Goal: Information Seeking & Learning: Learn about a topic

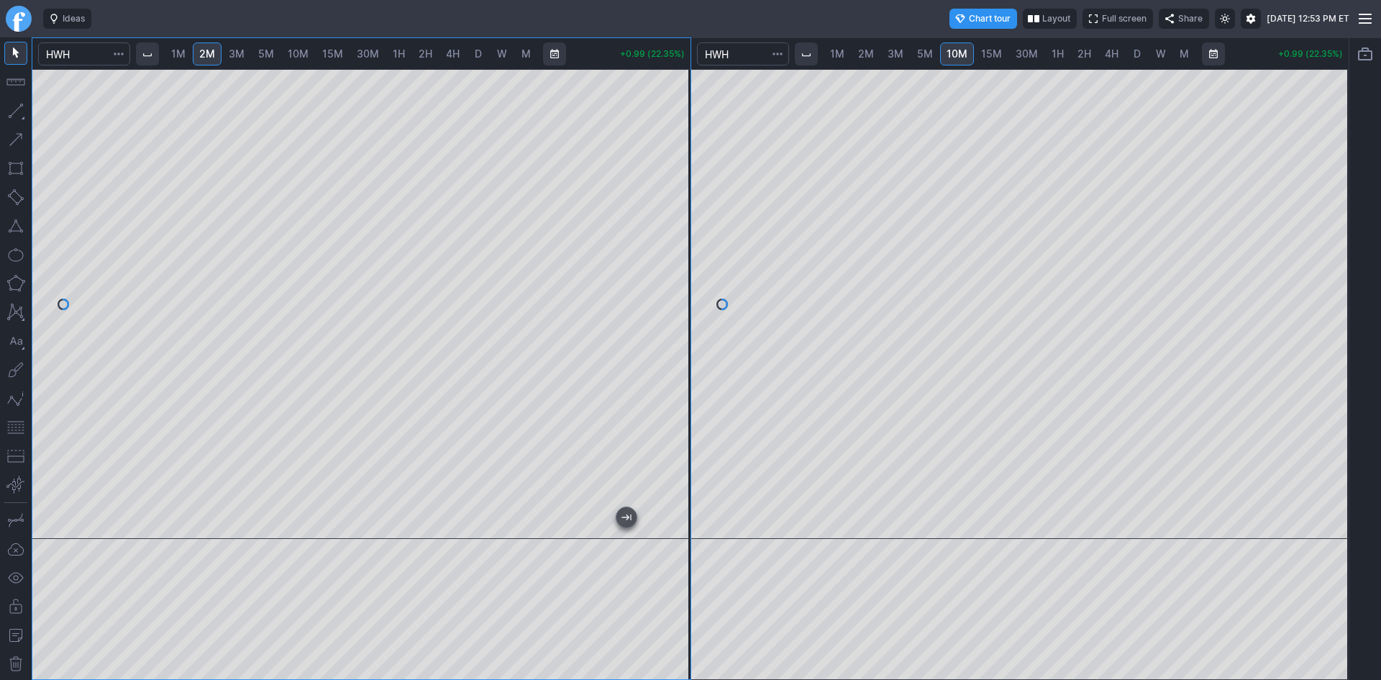
drag, startPoint x: 663, startPoint y: 171, endPoint x: 664, endPoint y: 212, distance: 41.0
click at [664, 212] on div at bounding box center [675, 300] width 30 height 434
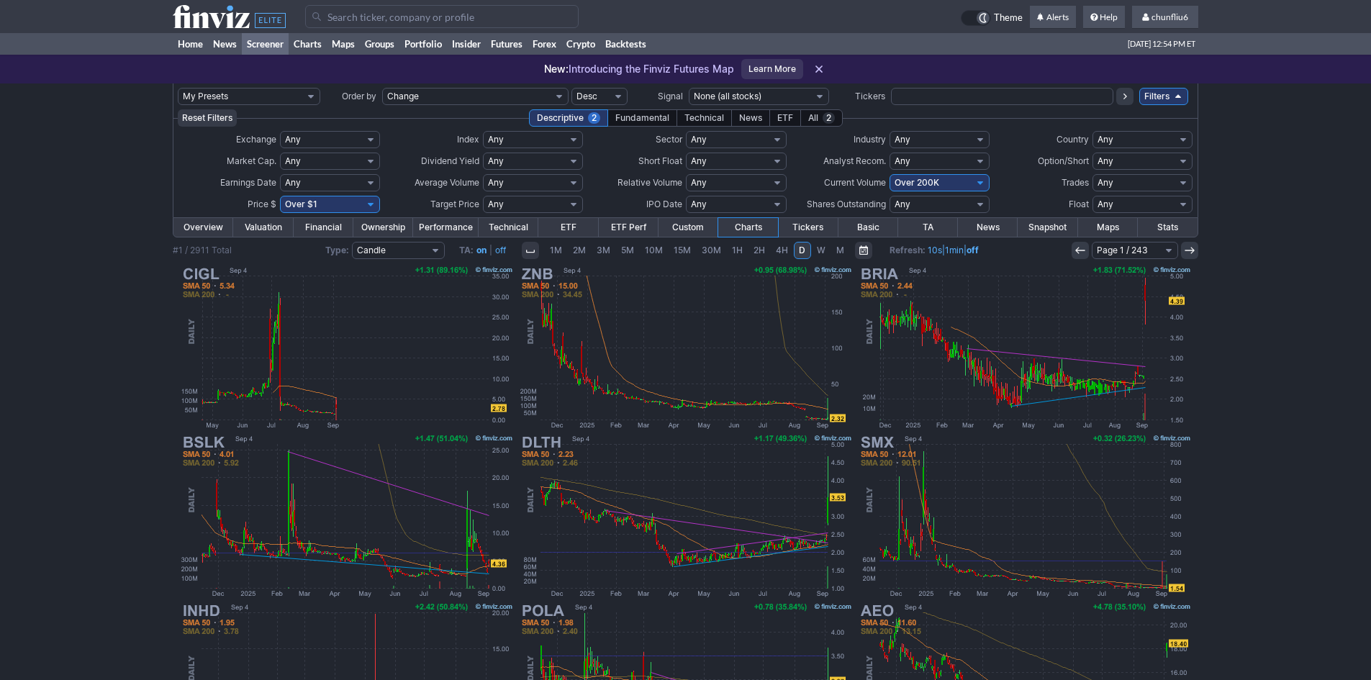
click at [933, 187] on select "Any Under 50K Under 100K Under 500K Under 750K Under 1M Over 0 Over 50K Over 10…" at bounding box center [939, 182] width 100 height 17
select select "o500"
click at [889, 174] on select "Any Under 50K Under 100K Under 500K Under 750K Under 1M Over 0 Over 50K Over 10…" at bounding box center [939, 182] width 100 height 17
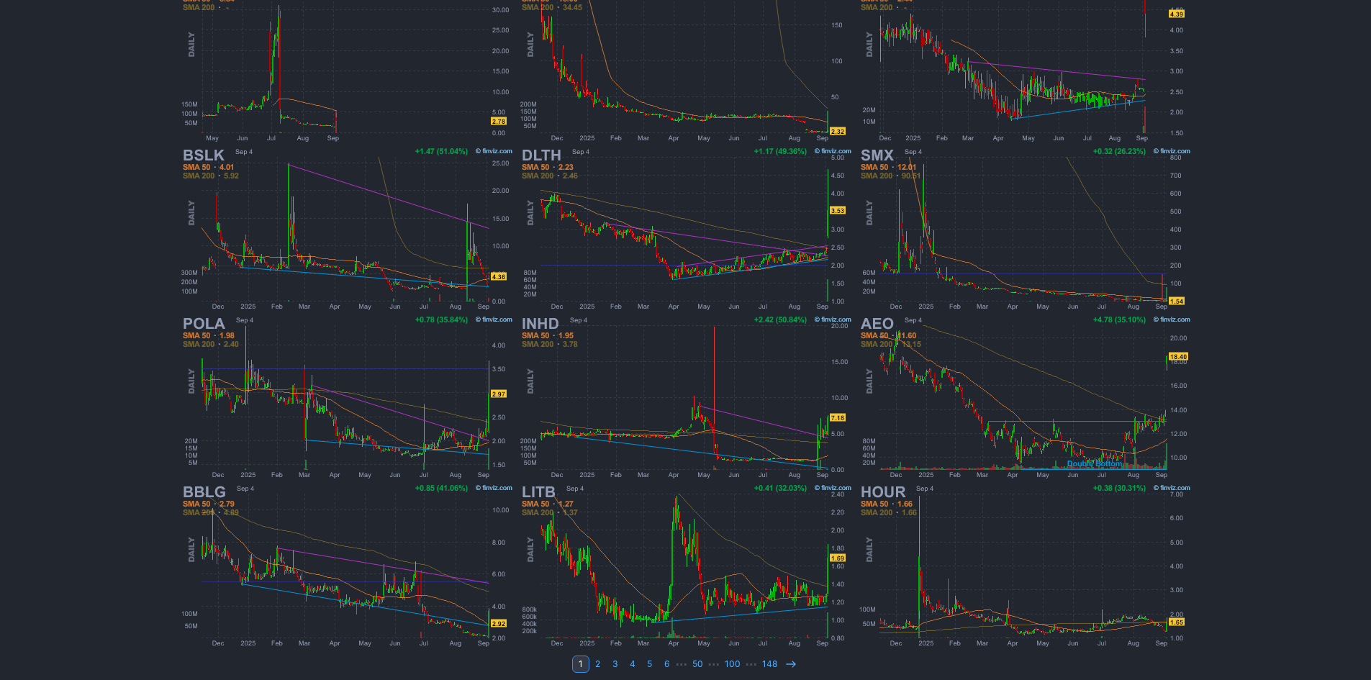
scroll to position [288, 0]
click at [973, 398] on img at bounding box center [1024, 396] width 337 height 168
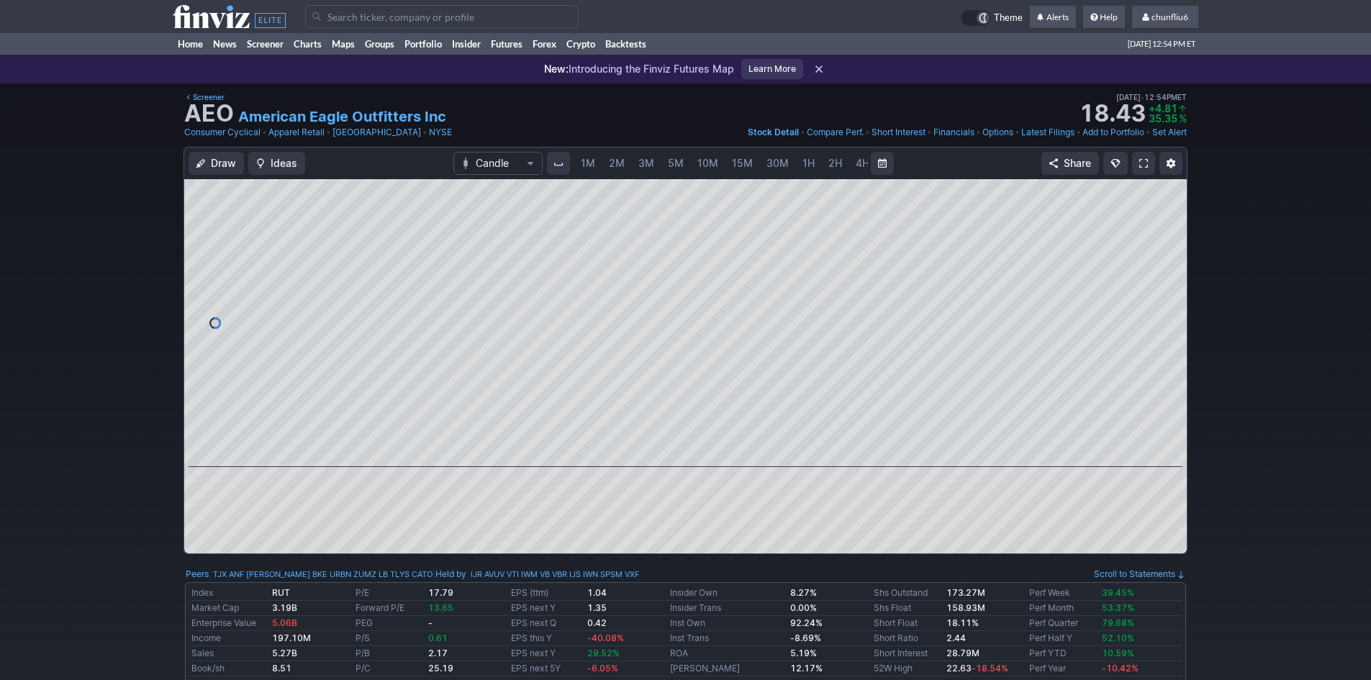
scroll to position [0, 78]
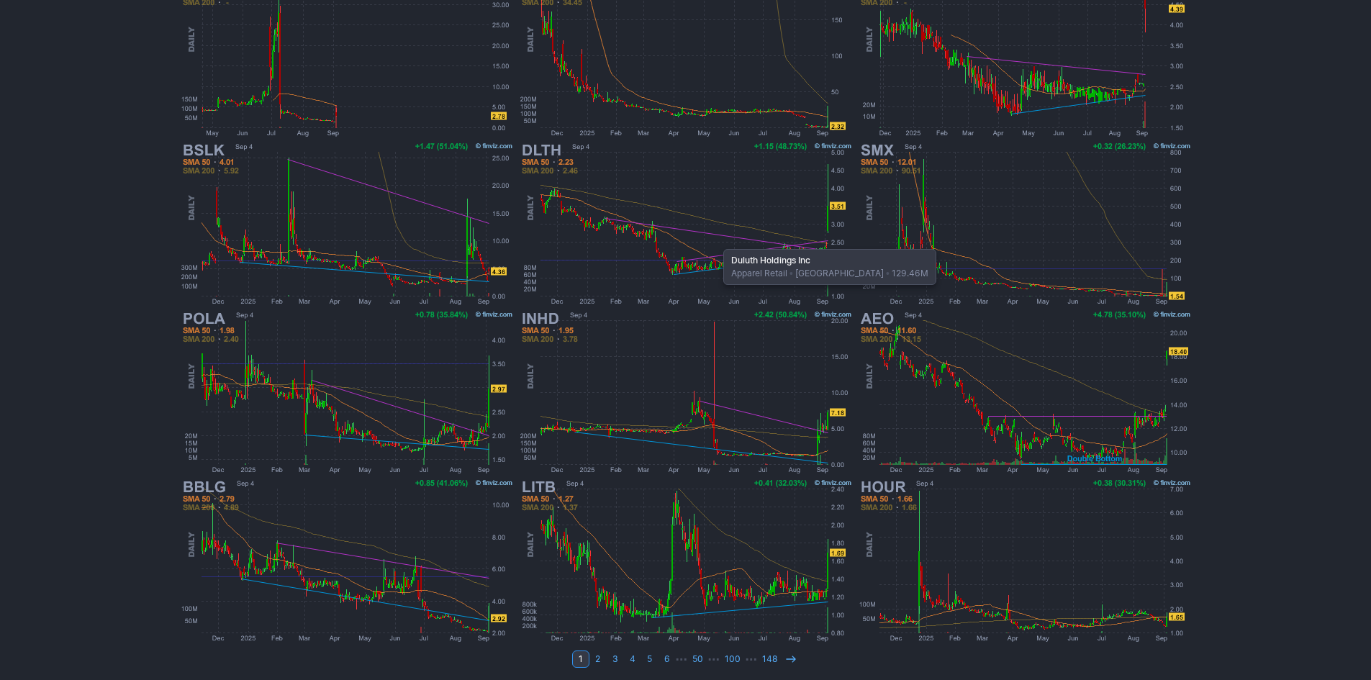
scroll to position [296, 0]
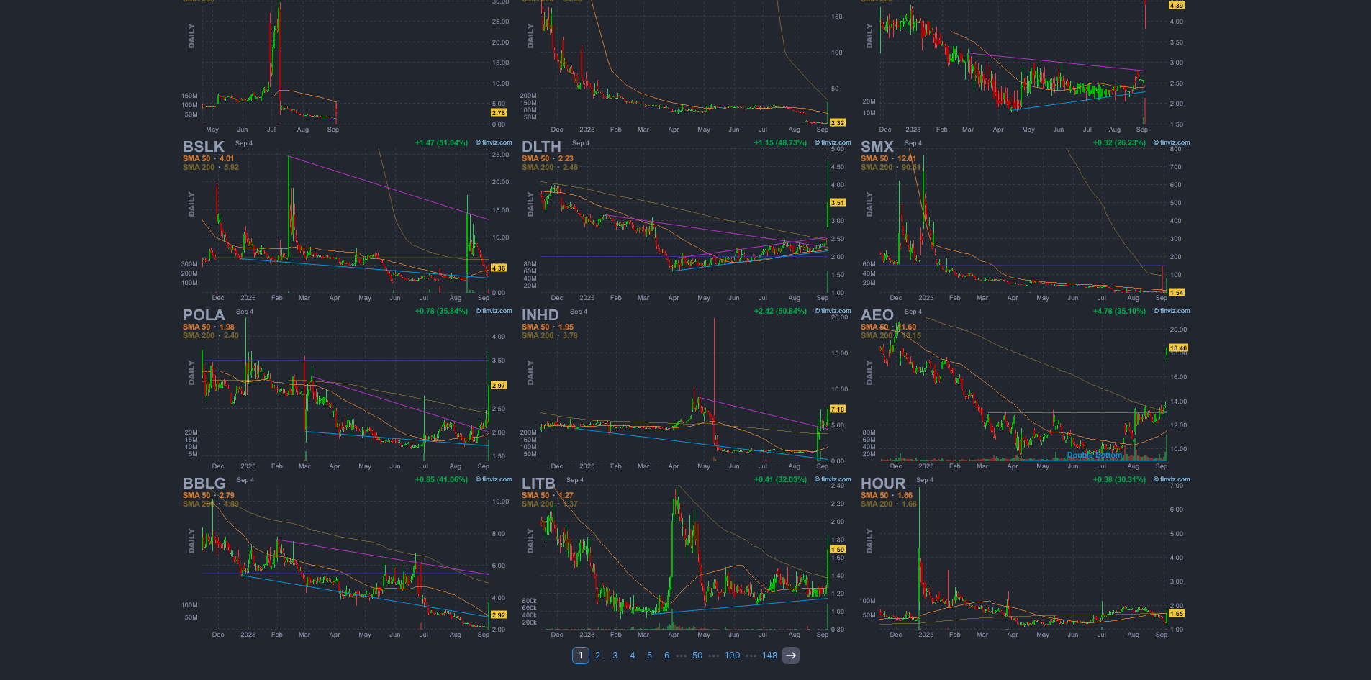
click at [789, 655] on use at bounding box center [790, 655] width 9 height 6
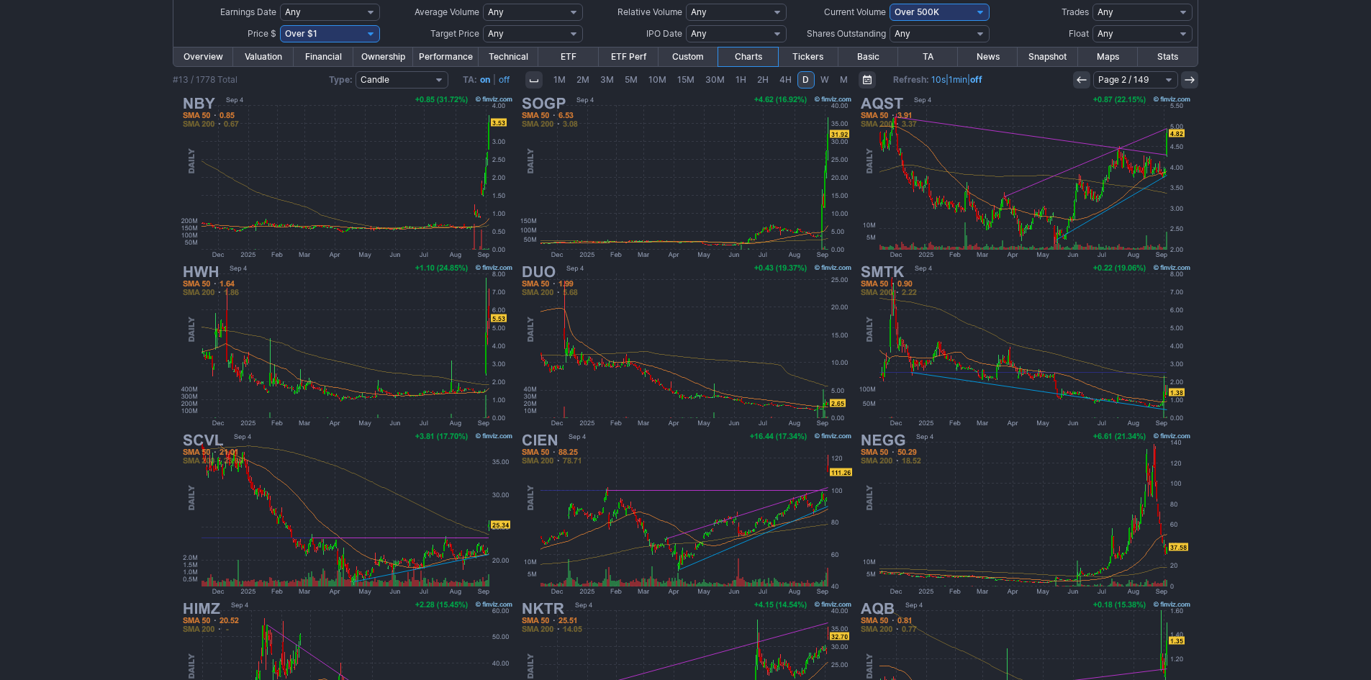
scroll to position [152, 0]
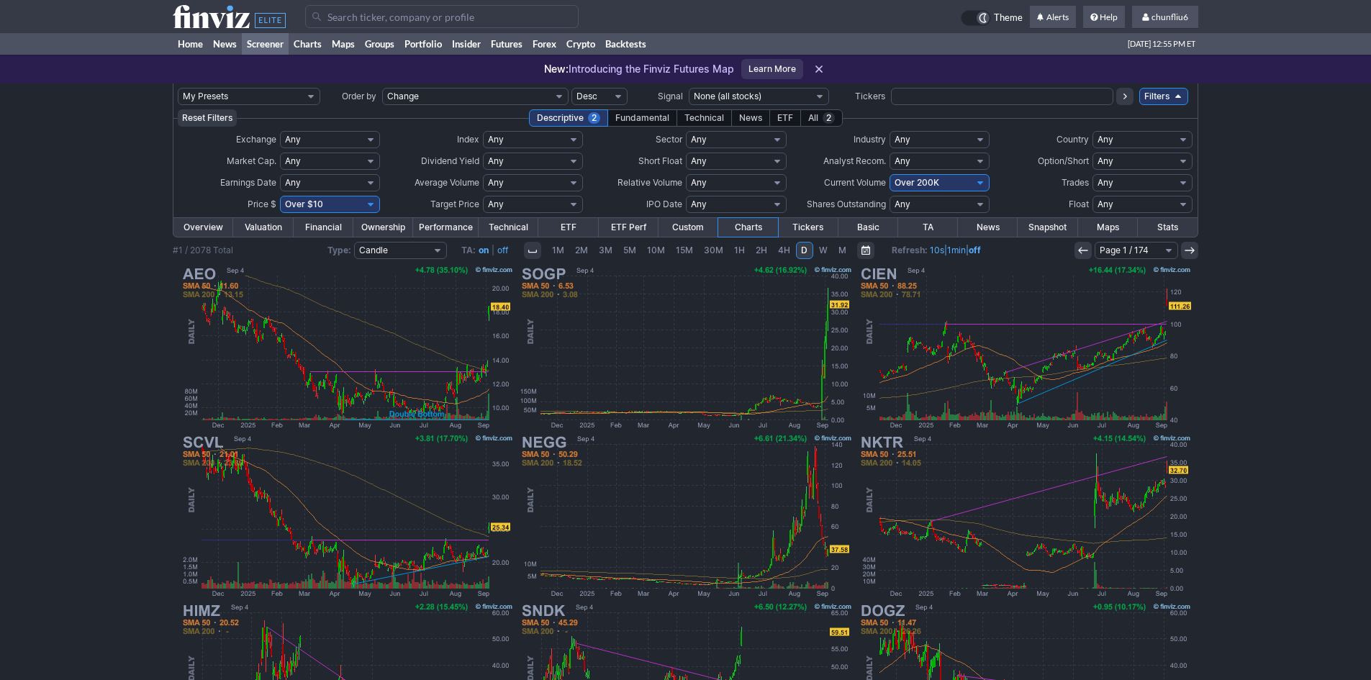
click at [928, 181] on select "Any Under 50K Under 100K Under 500K Under 750K Under 1M Over 0 Over 50K Over 10…" at bounding box center [939, 182] width 100 height 17
select select "o400"
click at [889, 174] on select "Any Under 50K Under 100K Under 500K Under 750K Under 1M Over 0 Over 50K Over 10…" at bounding box center [939, 182] width 100 height 17
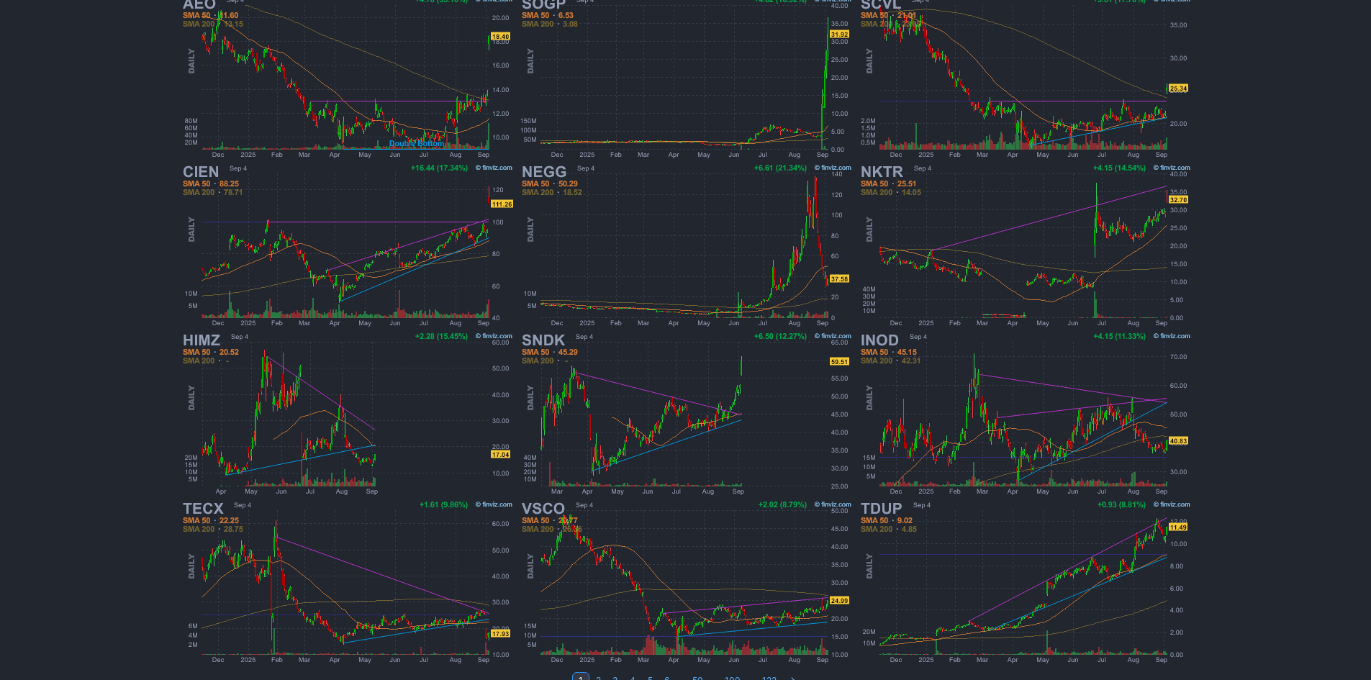
scroll to position [296, 0]
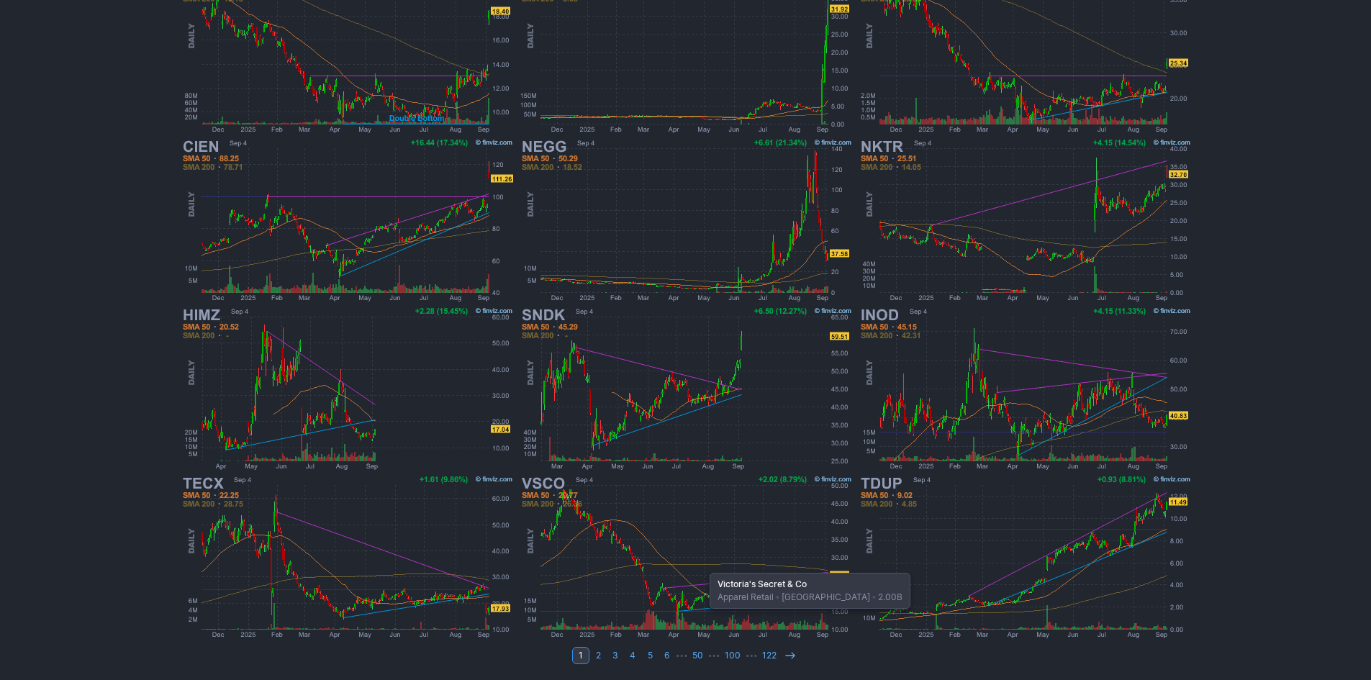
click at [702, 565] on img at bounding box center [685, 557] width 337 height 168
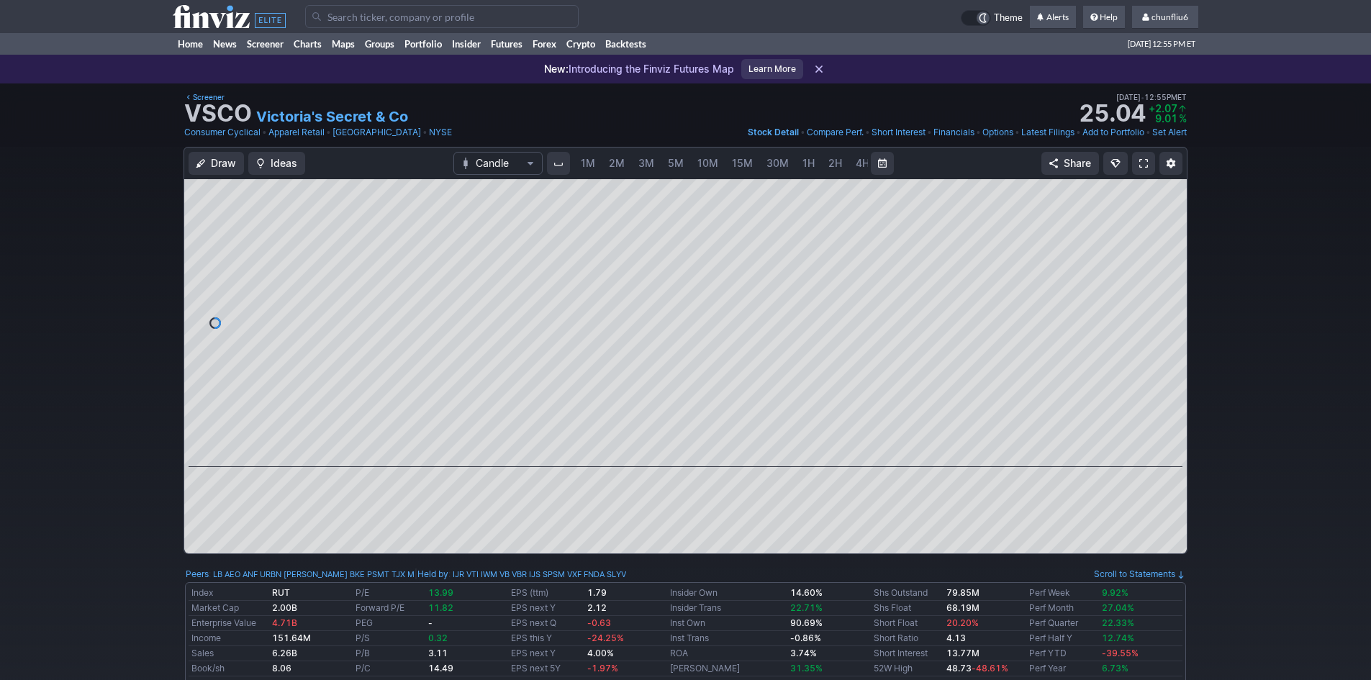
scroll to position [0, 78]
click at [596, 163] on span "5M" at bounding box center [598, 163] width 16 height 12
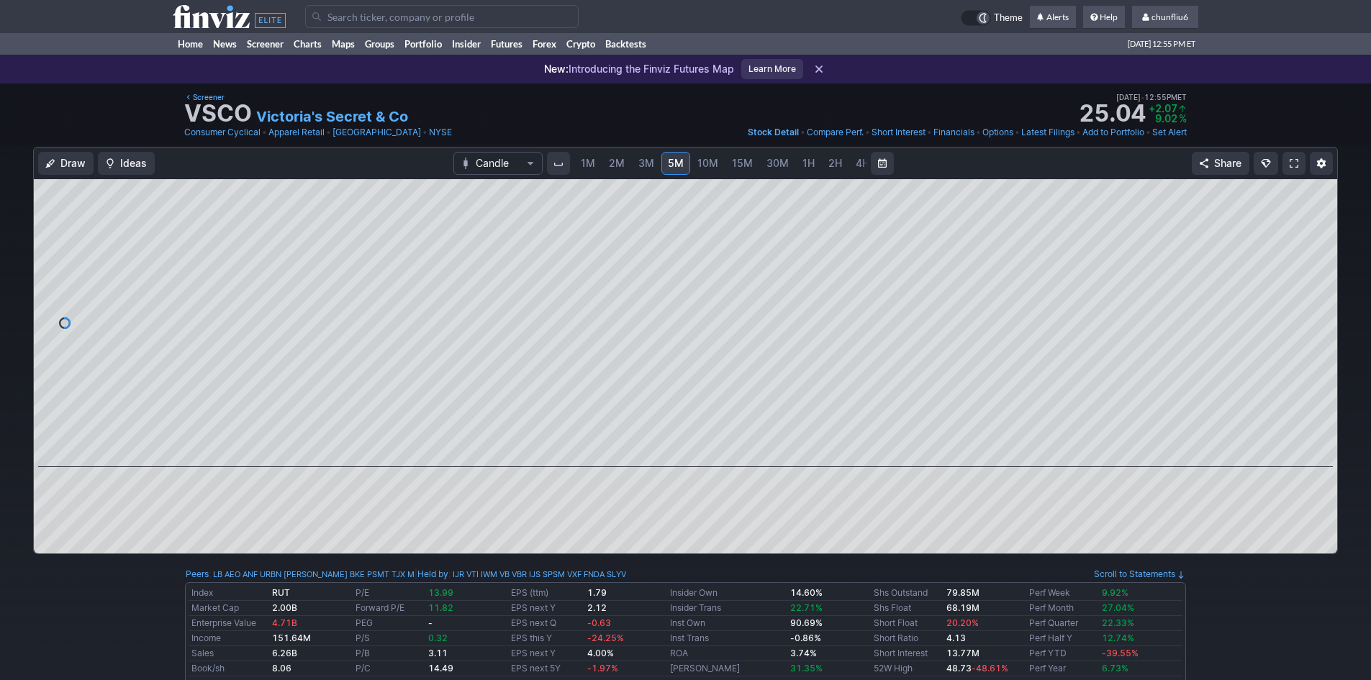
click at [586, 158] on span "1M" at bounding box center [588, 163] width 14 height 12
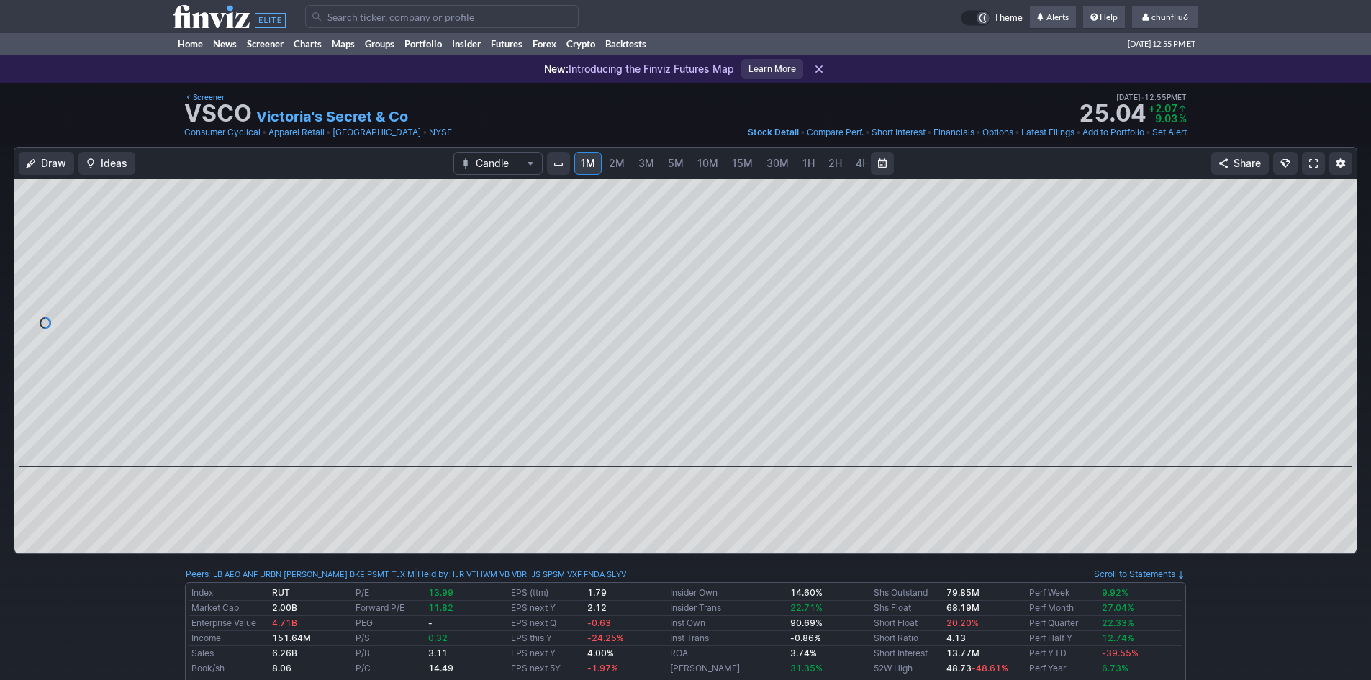
click at [855, 163] on span "4H" at bounding box center [862, 163] width 14 height 12
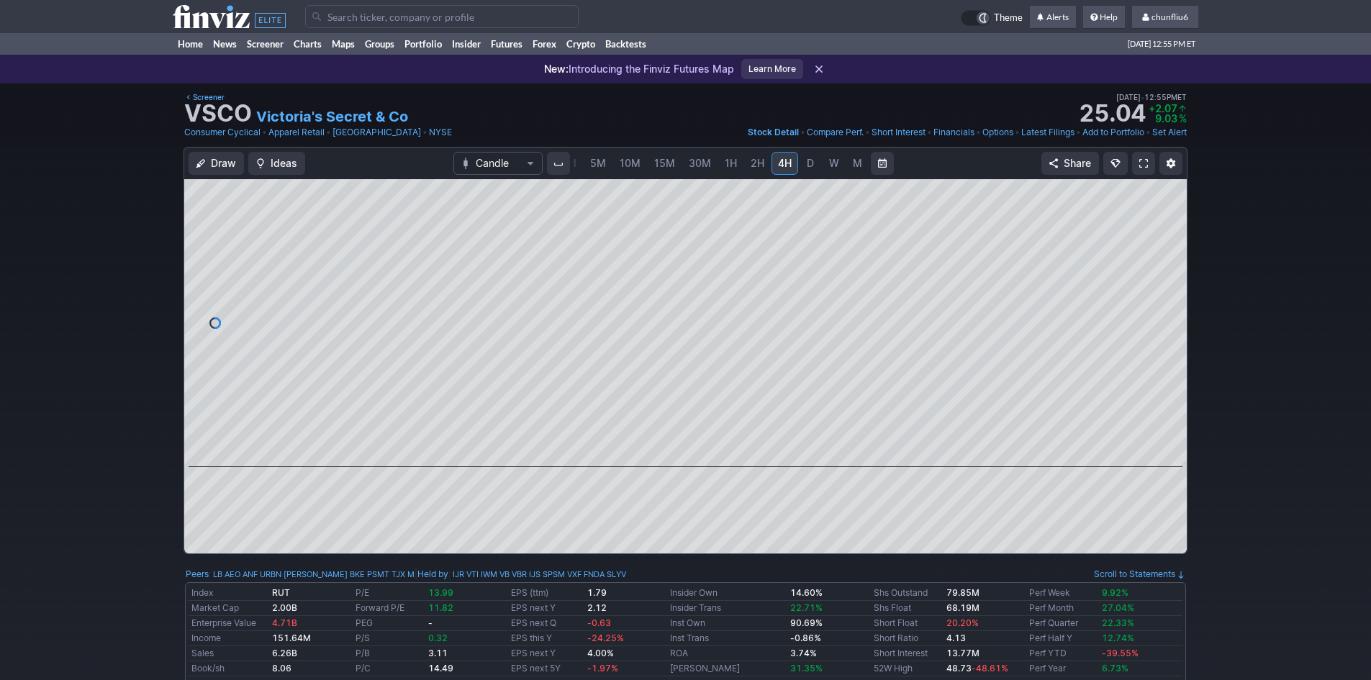
click at [807, 163] on span "D" at bounding box center [810, 163] width 7 height 12
drag, startPoint x: 899, startPoint y: 448, endPoint x: 1189, endPoint y: 424, distance: 291.6
click at [1184, 432] on div at bounding box center [685, 323] width 1002 height 288
drag, startPoint x: 1173, startPoint y: 394, endPoint x: 1172, endPoint y: 276, distance: 118.0
click at [1172, 276] on div at bounding box center [1171, 320] width 30 height 252
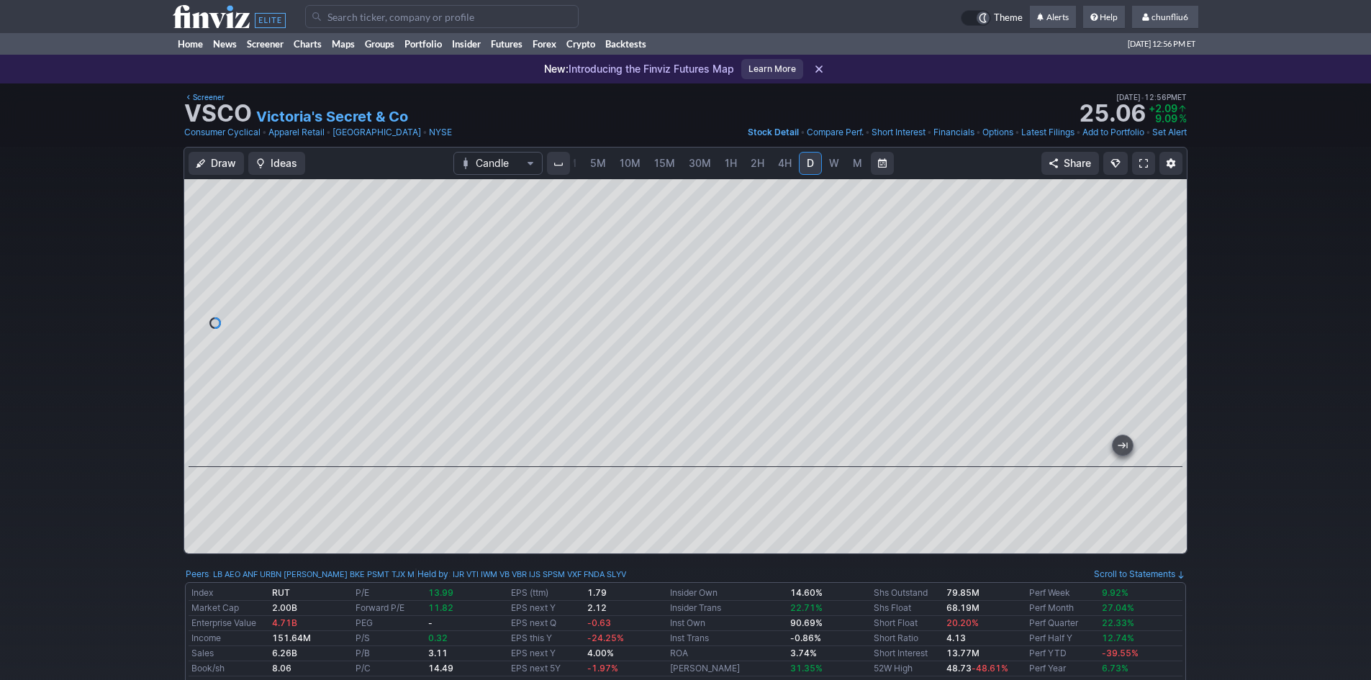
drag, startPoint x: 1166, startPoint y: 270, endPoint x: 1174, endPoint y: 353, distance: 83.2
click at [1174, 353] on div at bounding box center [1171, 320] width 30 height 252
click at [595, 164] on span "5M" at bounding box center [598, 163] width 16 height 12
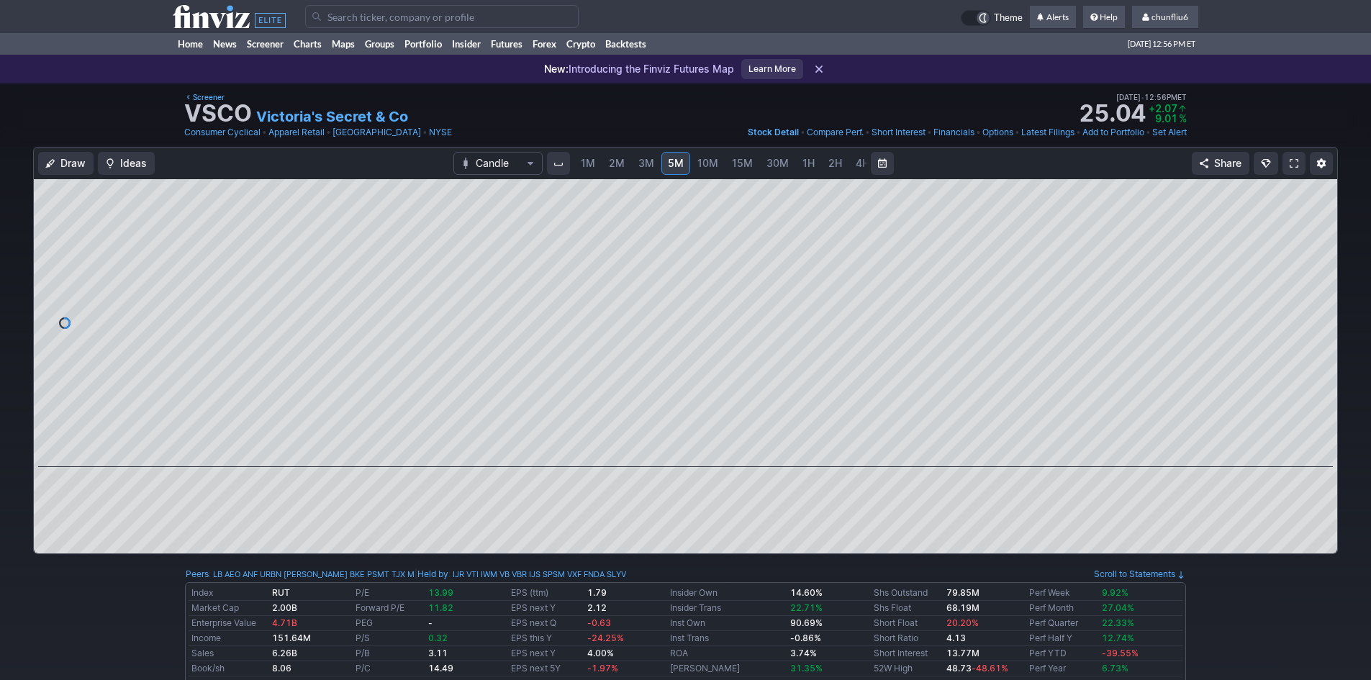
click at [609, 158] on span "2M" at bounding box center [617, 163] width 16 height 12
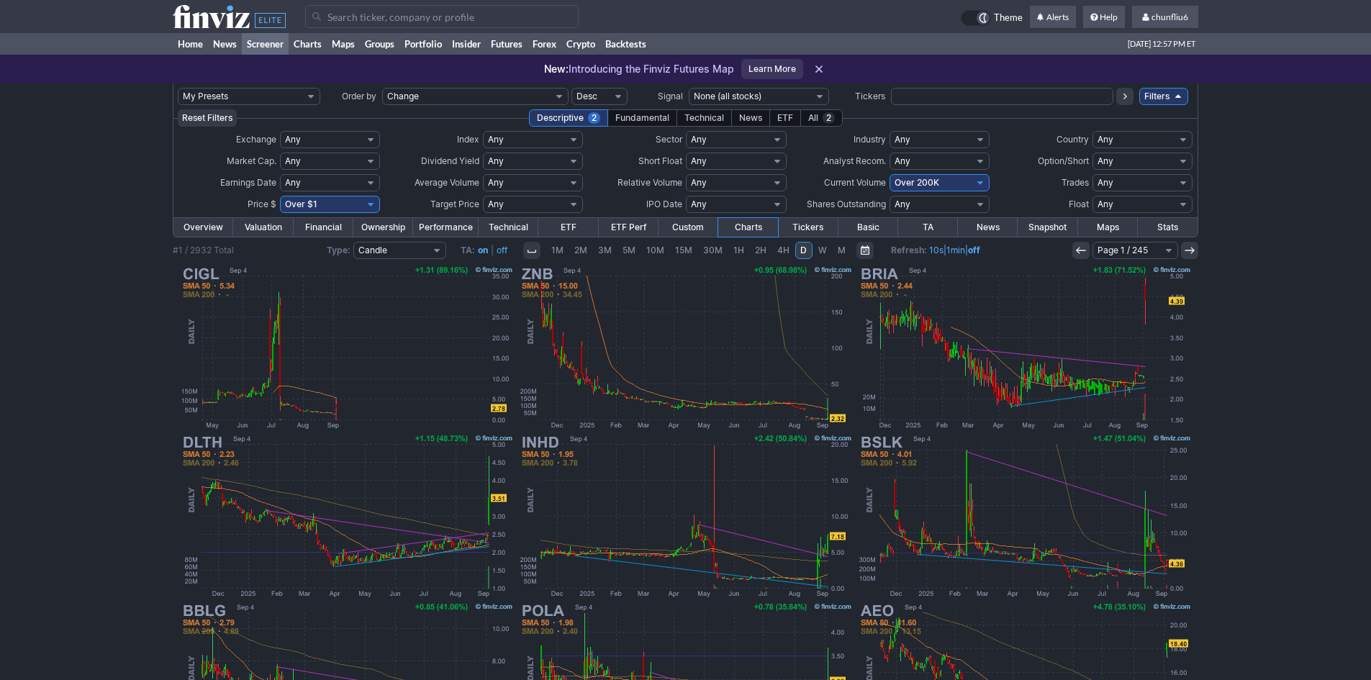
click at [437, 21] on input "Search" at bounding box center [441, 16] width 273 height 23
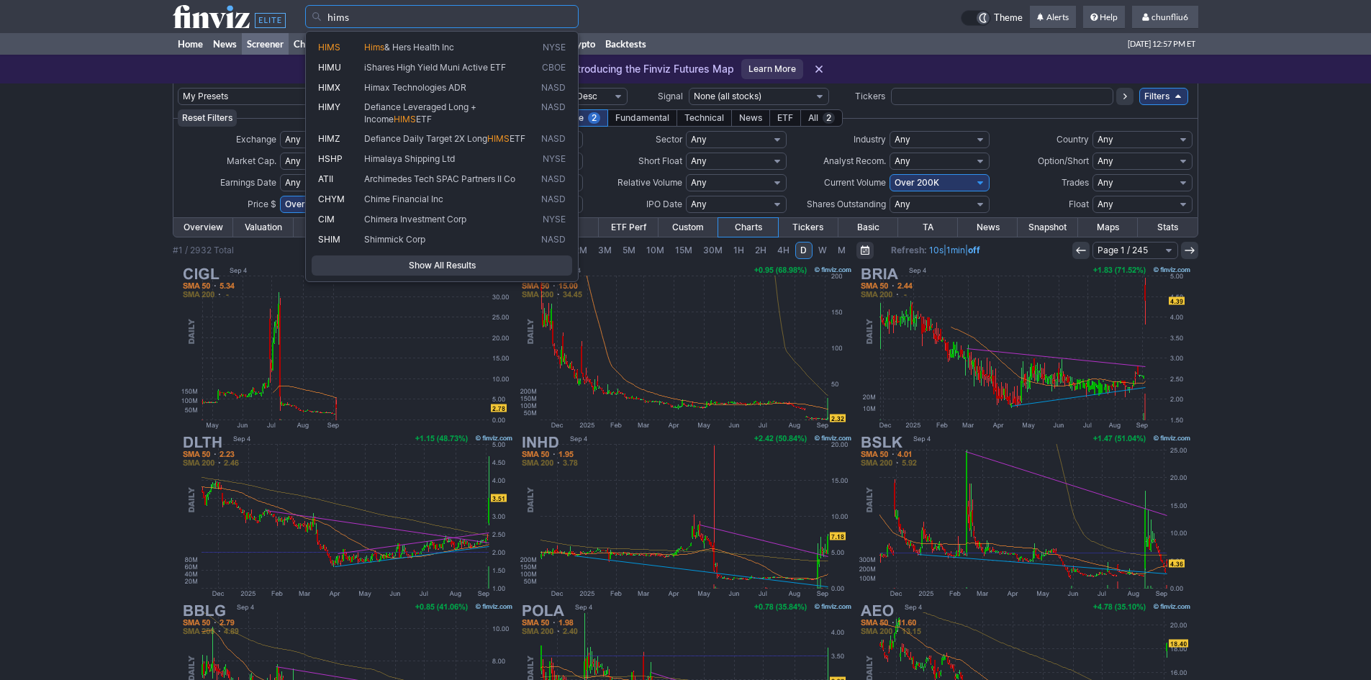
type input "hims"
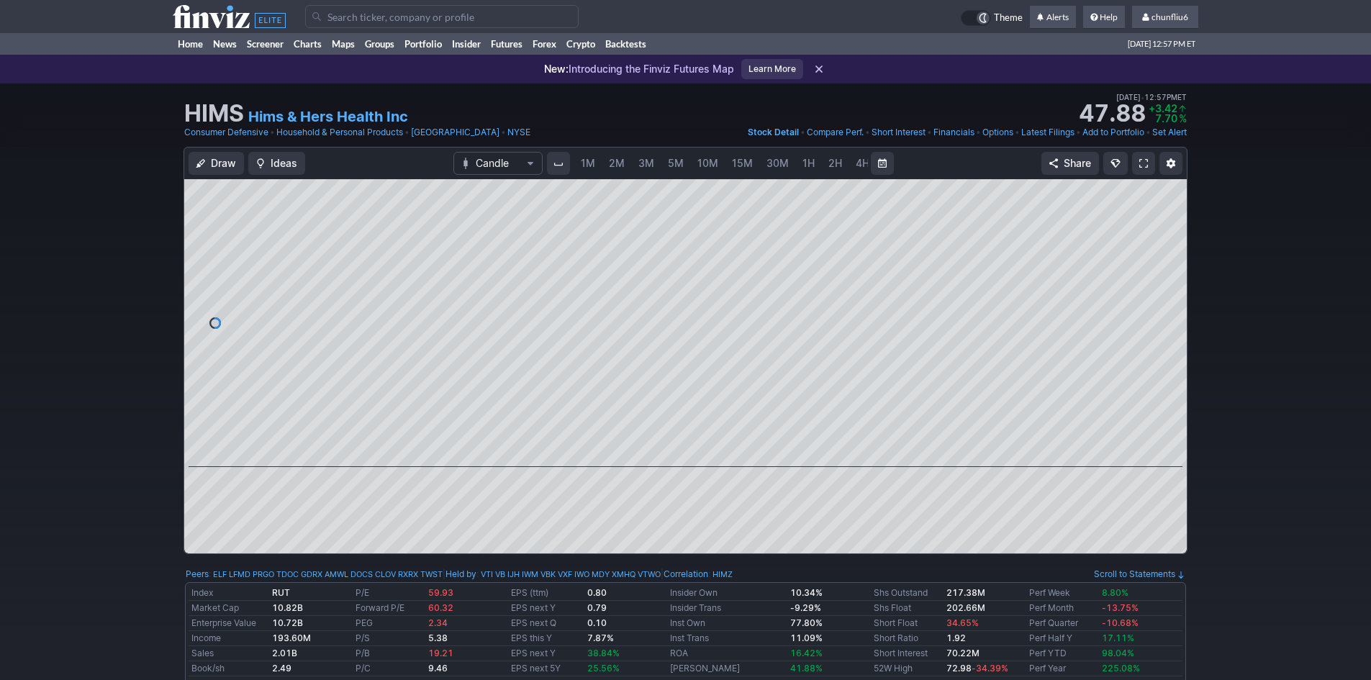
scroll to position [0, 78]
click at [594, 161] on span "5M" at bounding box center [598, 163] width 16 height 12
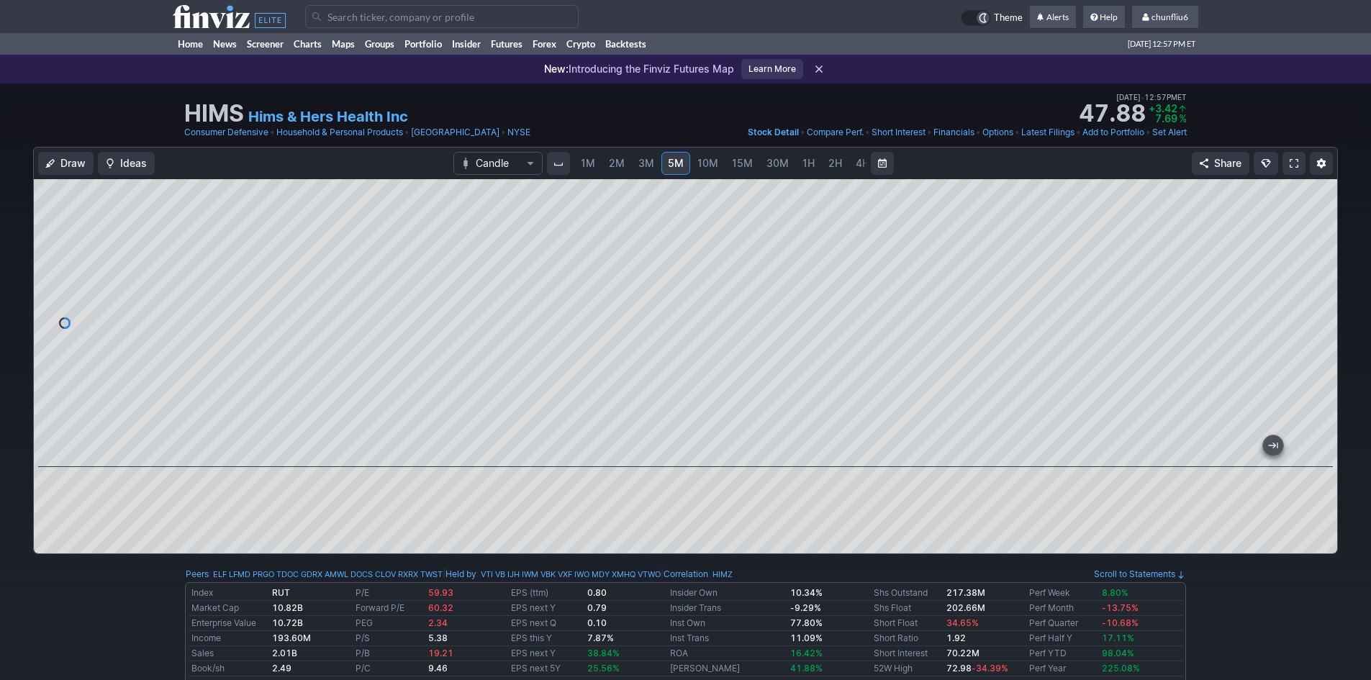
click at [1291, 160] on span at bounding box center [1293, 164] width 9 height 12
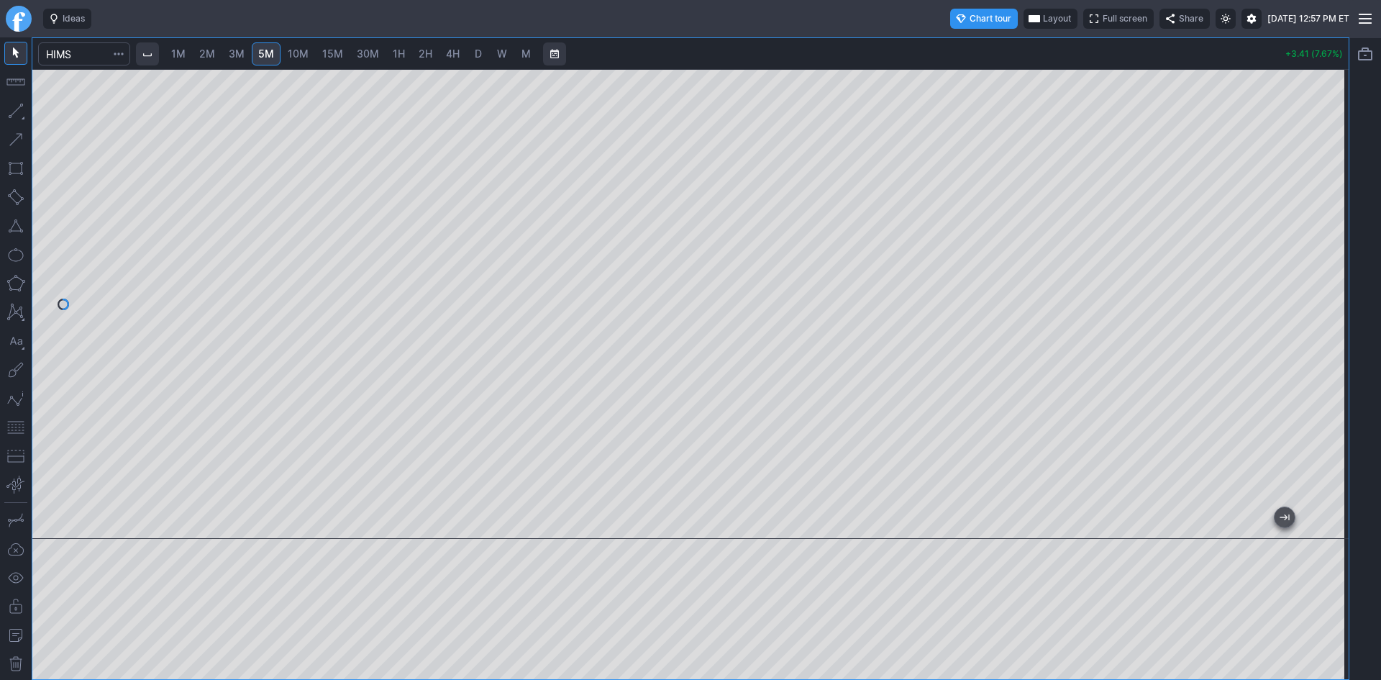
click at [175, 51] on link "1M" at bounding box center [178, 53] width 27 height 23
drag, startPoint x: 1343, startPoint y: 212, endPoint x: 1328, endPoint y: 295, distance: 84.8
click at [1328, 295] on div at bounding box center [1334, 300] width 30 height 434
click at [238, 53] on span "3M" at bounding box center [237, 53] width 16 height 12
click at [300, 52] on span "10M" at bounding box center [298, 53] width 21 height 12
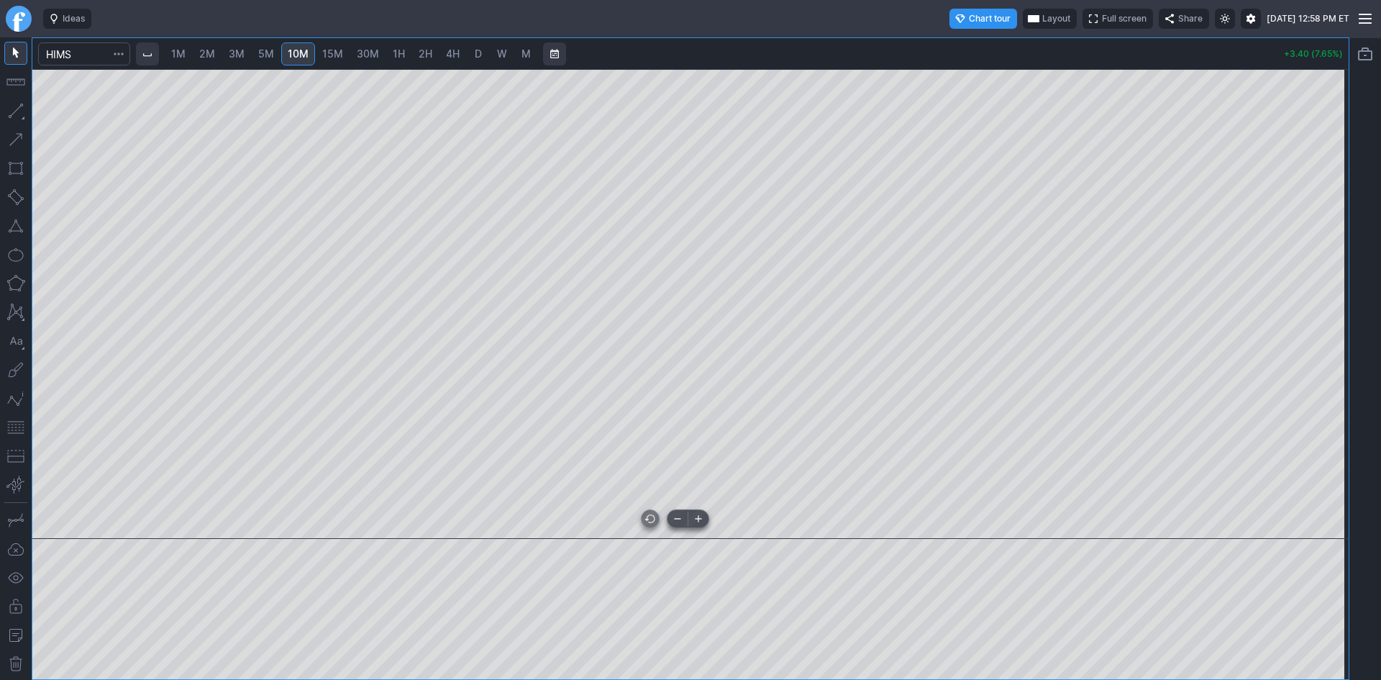
click at [1331, 522] on div at bounding box center [690, 304] width 1317 height 470
click at [1314, 340] on div at bounding box center [690, 304] width 1317 height 470
